Goal: Navigation & Orientation: Find specific page/section

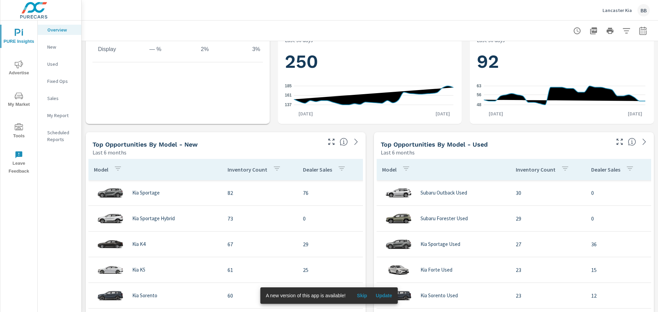
scroll to position [445, 0]
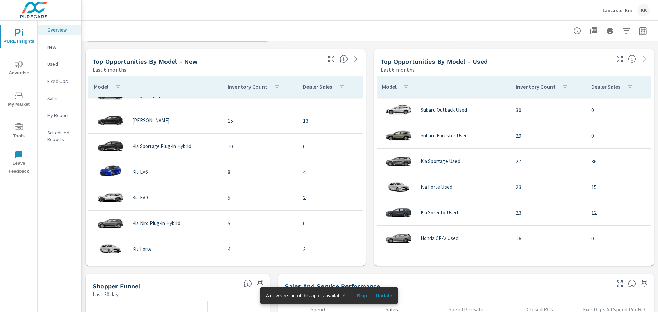
scroll to position [341, 0]
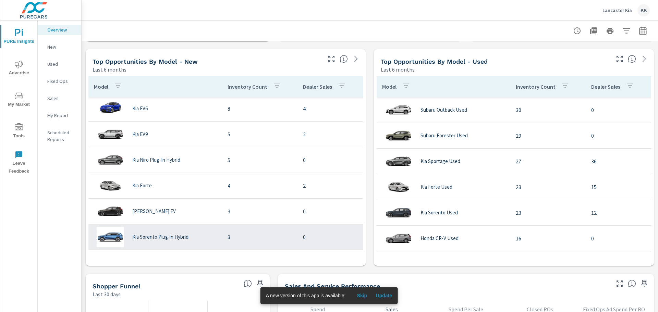
scroll to position [341, 0]
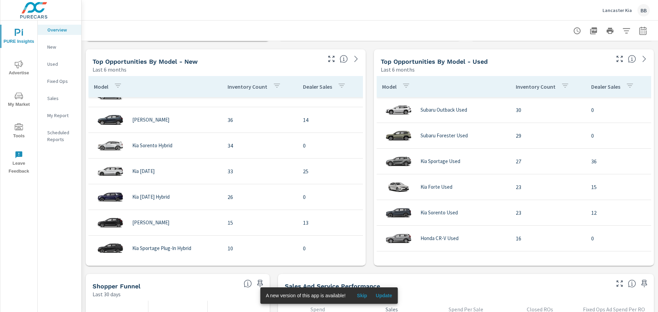
scroll to position [0, 0]
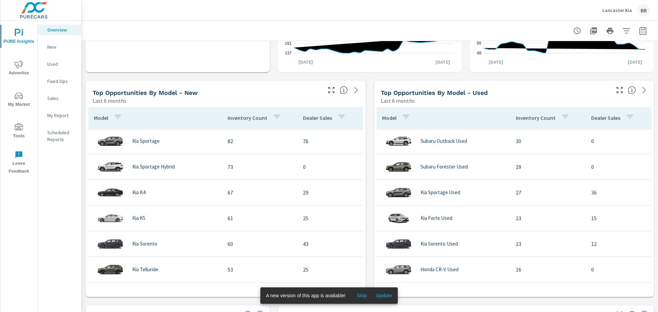
scroll to position [480, 0]
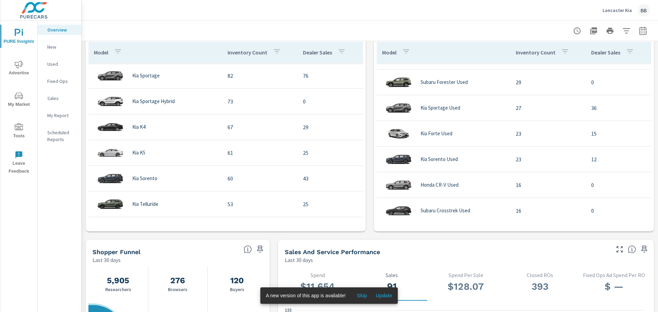
scroll to position [137, 0]
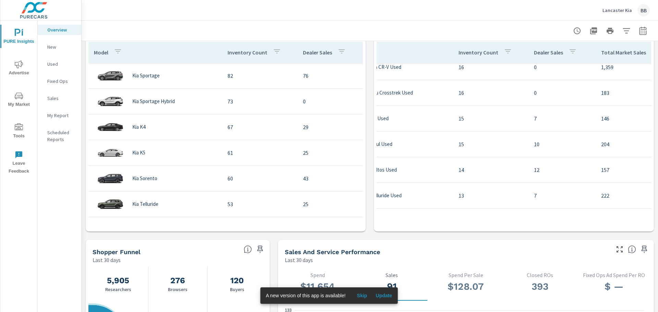
scroll to position [137, 0]
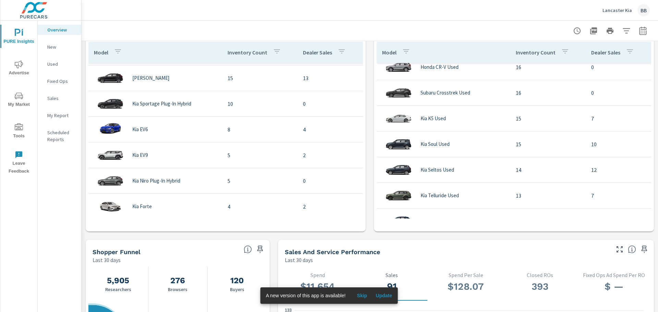
scroll to position [341, 0]
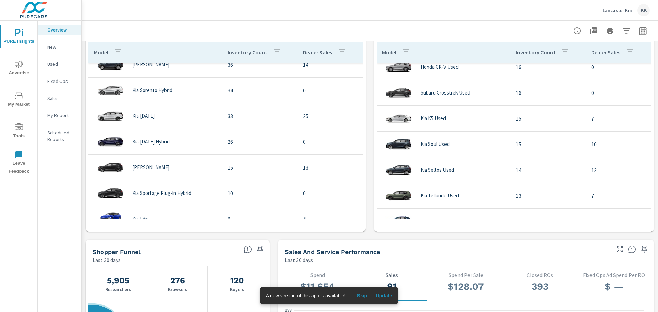
scroll to position [0, 0]
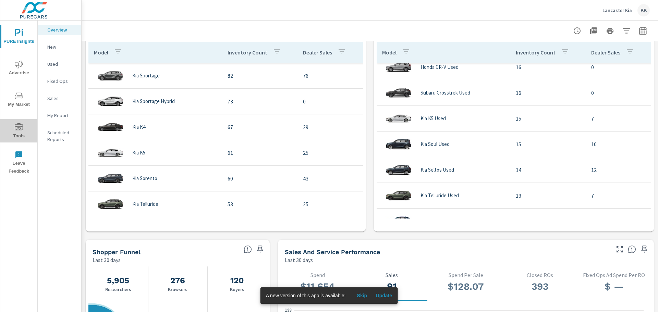
click at [16, 125] on icon "nav menu" at bounding box center [19, 126] width 8 height 7
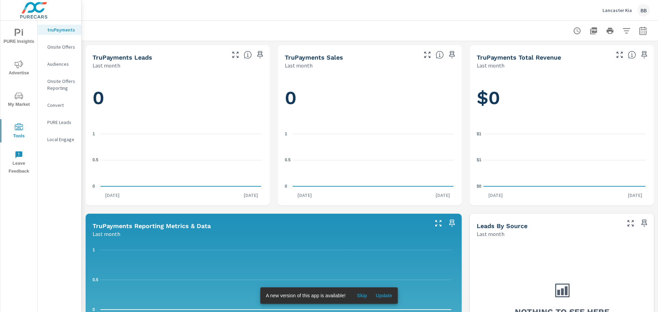
click at [60, 141] on p "Local Engage" at bounding box center [61, 139] width 28 height 7
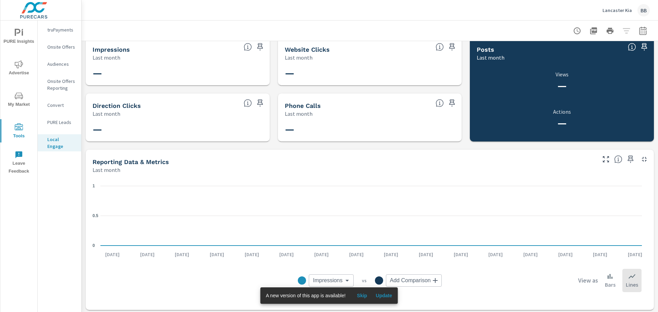
scroll to position [10, 0]
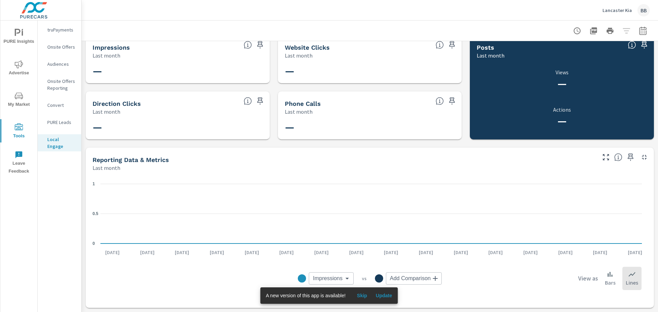
click at [55, 114] on nav "truPayments Onsite Offers Audiences Onsite Offers Reporting Convert PURE Leads …" at bounding box center [60, 91] width 44 height 140
click at [54, 123] on p "PURE Leads" at bounding box center [61, 122] width 28 height 7
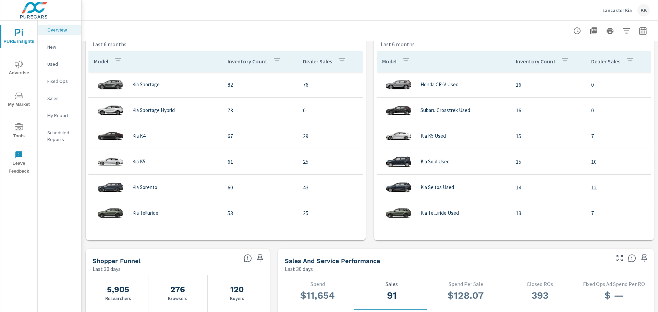
scroll to position [442, 0]
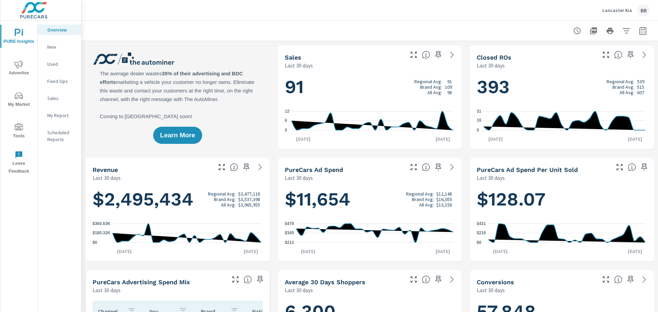
click at [18, 74] on span "Advertise" at bounding box center [18, 68] width 33 height 17
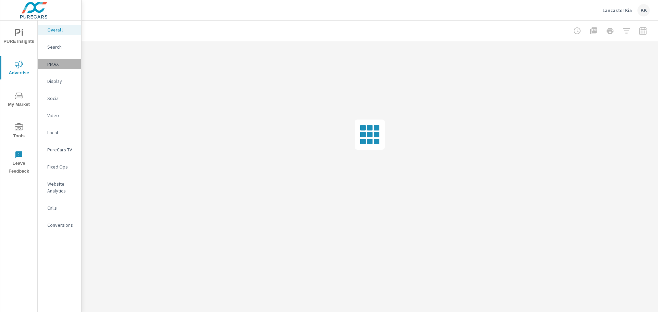
click at [51, 65] on p "PMAX" at bounding box center [61, 64] width 28 height 7
click at [58, 63] on p "PMAX" at bounding box center [61, 64] width 28 height 7
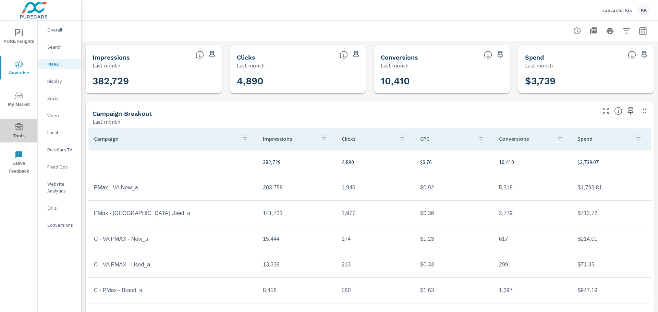
click at [17, 129] on icon "nav menu" at bounding box center [19, 126] width 8 height 7
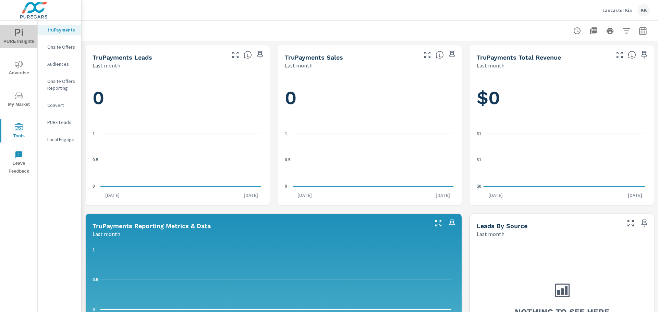
click at [18, 35] on icon "nav menu" at bounding box center [19, 33] width 8 height 8
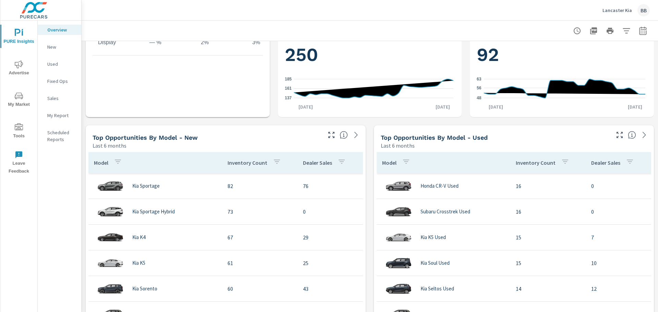
scroll to position [445, 0]
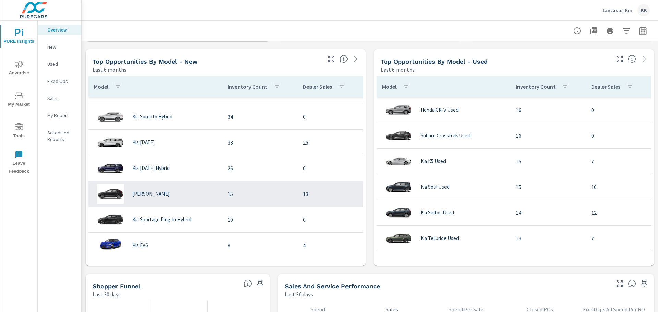
scroll to position [240, 0]
